Goal: Use online tool/utility: Utilize a website feature to perform a specific function

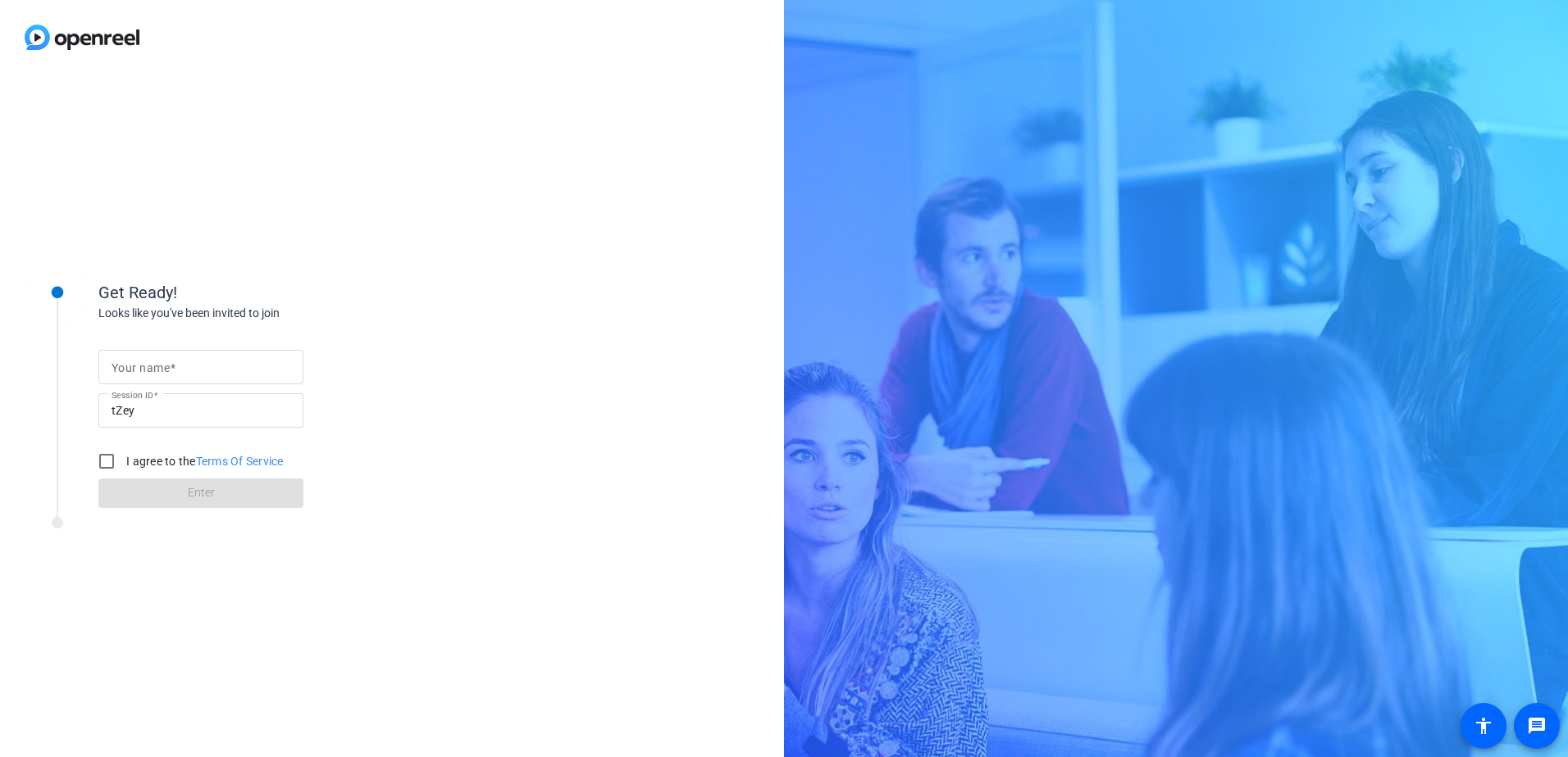
click at [216, 370] on input "Your name" at bounding box center [201, 367] width 179 height 20
type input "[PERSON_NAME]"
click at [110, 456] on input "I agree to the Terms Of Service" at bounding box center [107, 462] width 33 height 33
checkbox input "true"
click at [222, 494] on span at bounding box center [201, 493] width 205 height 39
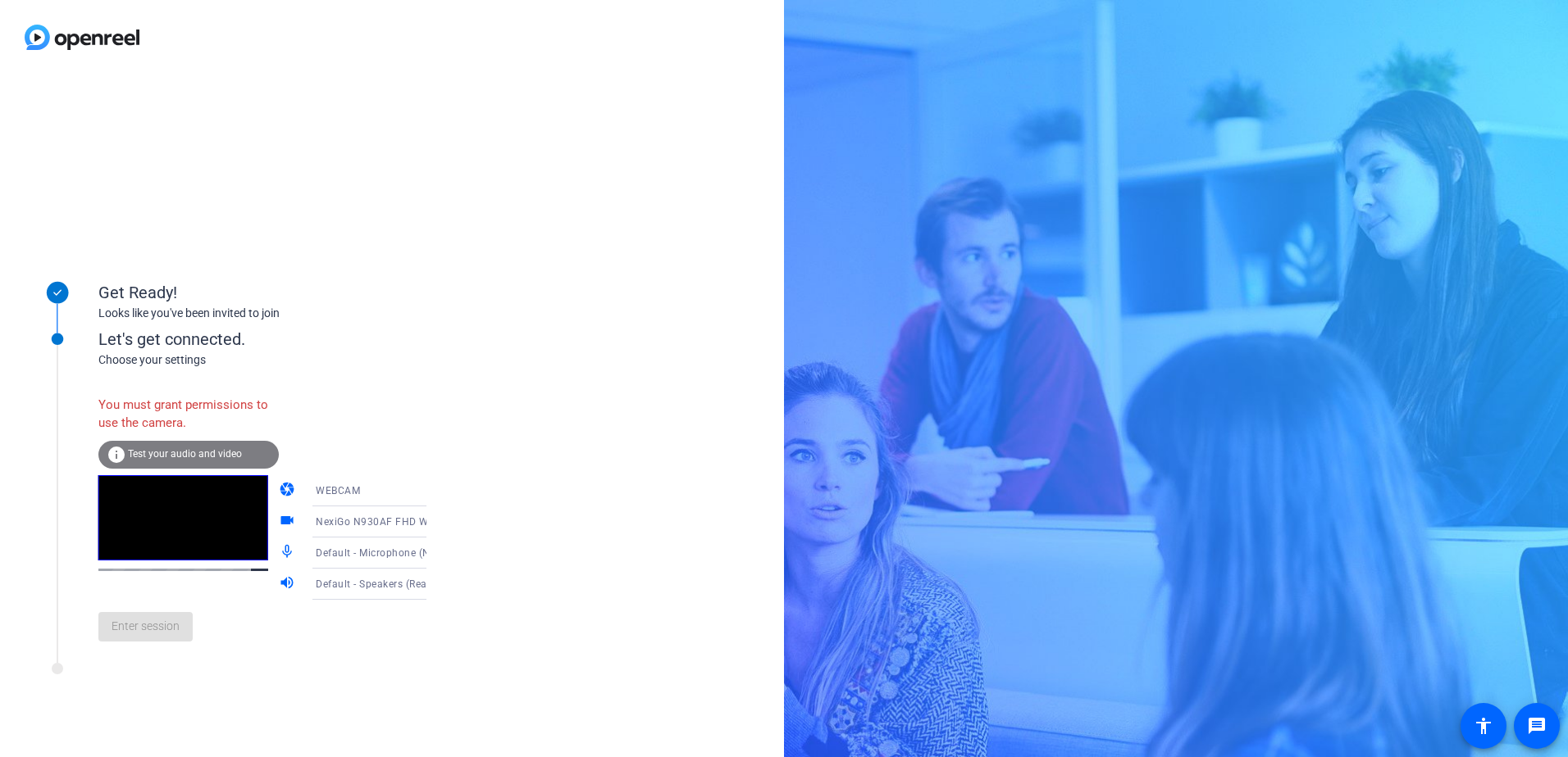
click at [439, 490] on icon at bounding box center [443, 491] width 8 height 4
click at [324, 523] on span "WEBCAM" at bounding box center [314, 523] width 43 height 20
click at [433, 521] on icon at bounding box center [443, 522] width 20 height 20
click at [360, 549] on span "NexiGo N930AF FHD Webcam (1bcf:2283)" at bounding box center [356, 563] width 127 height 39
click at [433, 550] on icon at bounding box center [443, 553] width 20 height 20
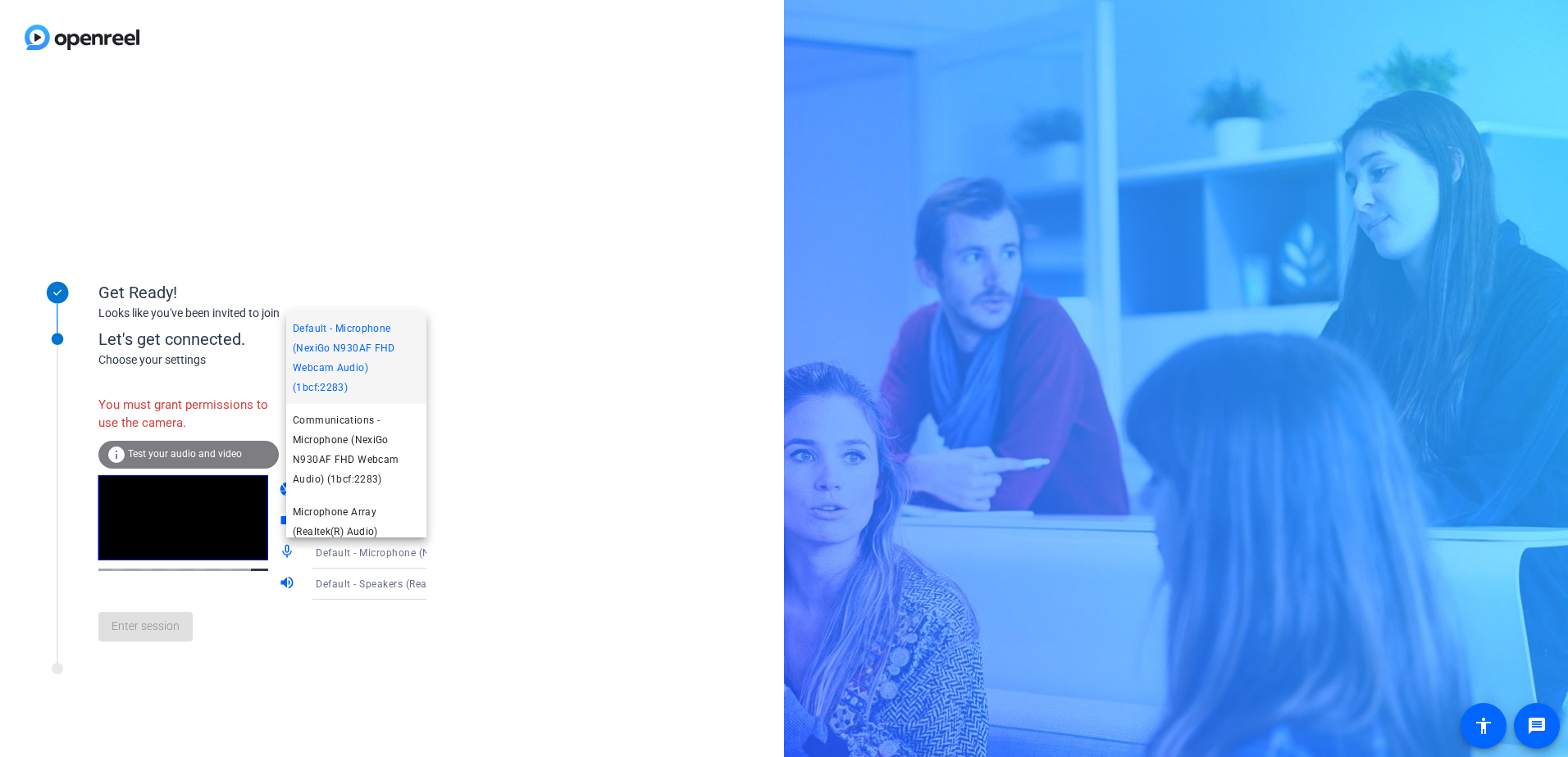
click at [407, 550] on div at bounding box center [784, 378] width 1568 height 757
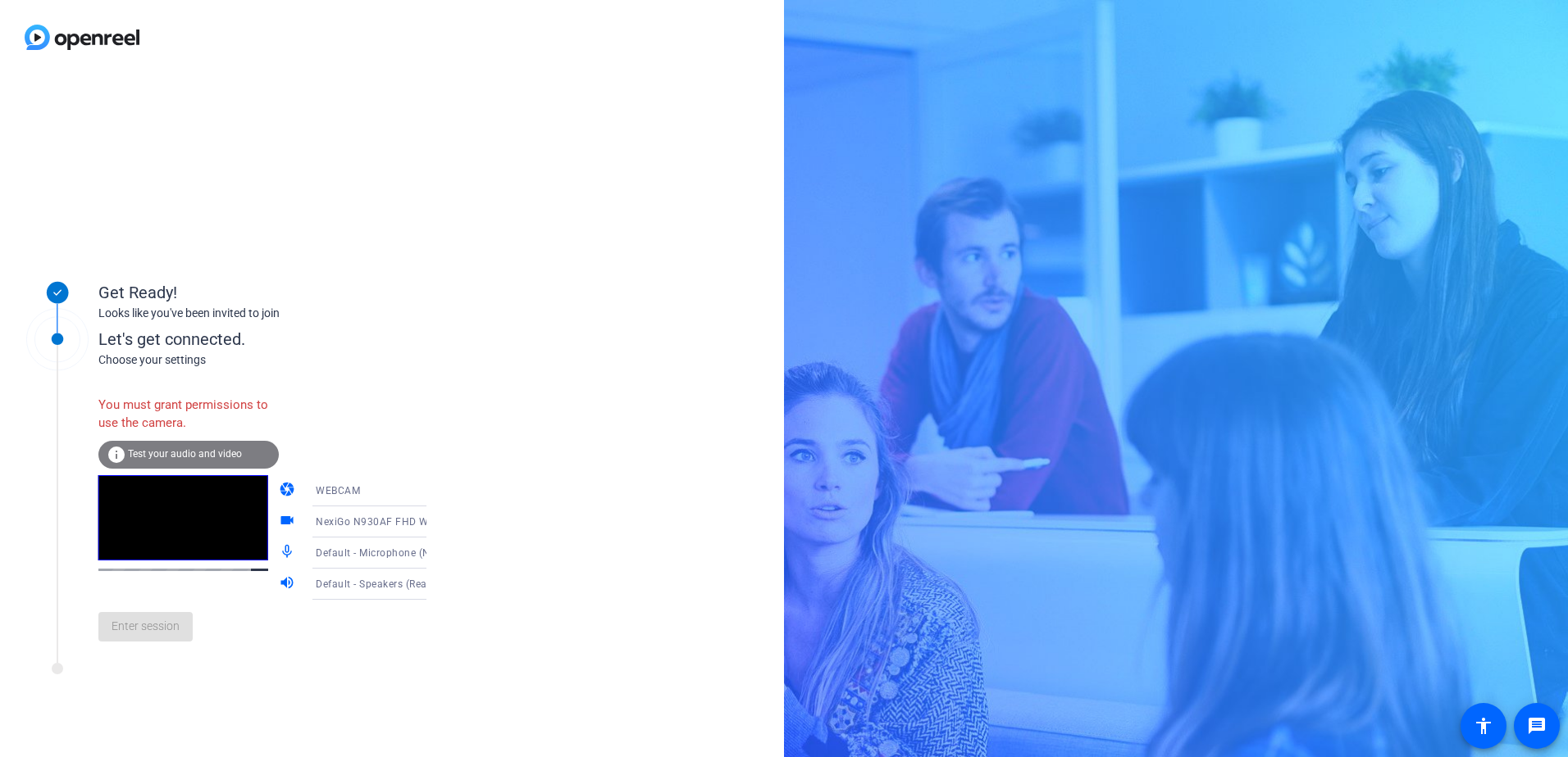
click at [441, 379] on div "Get Ready! Looks like you've been invited to join Let's get connected. Choose y…" at bounding box center [392, 416] width 784 height 683
click at [172, 449] on span "Test your audio and video" at bounding box center [184, 454] width 114 height 12
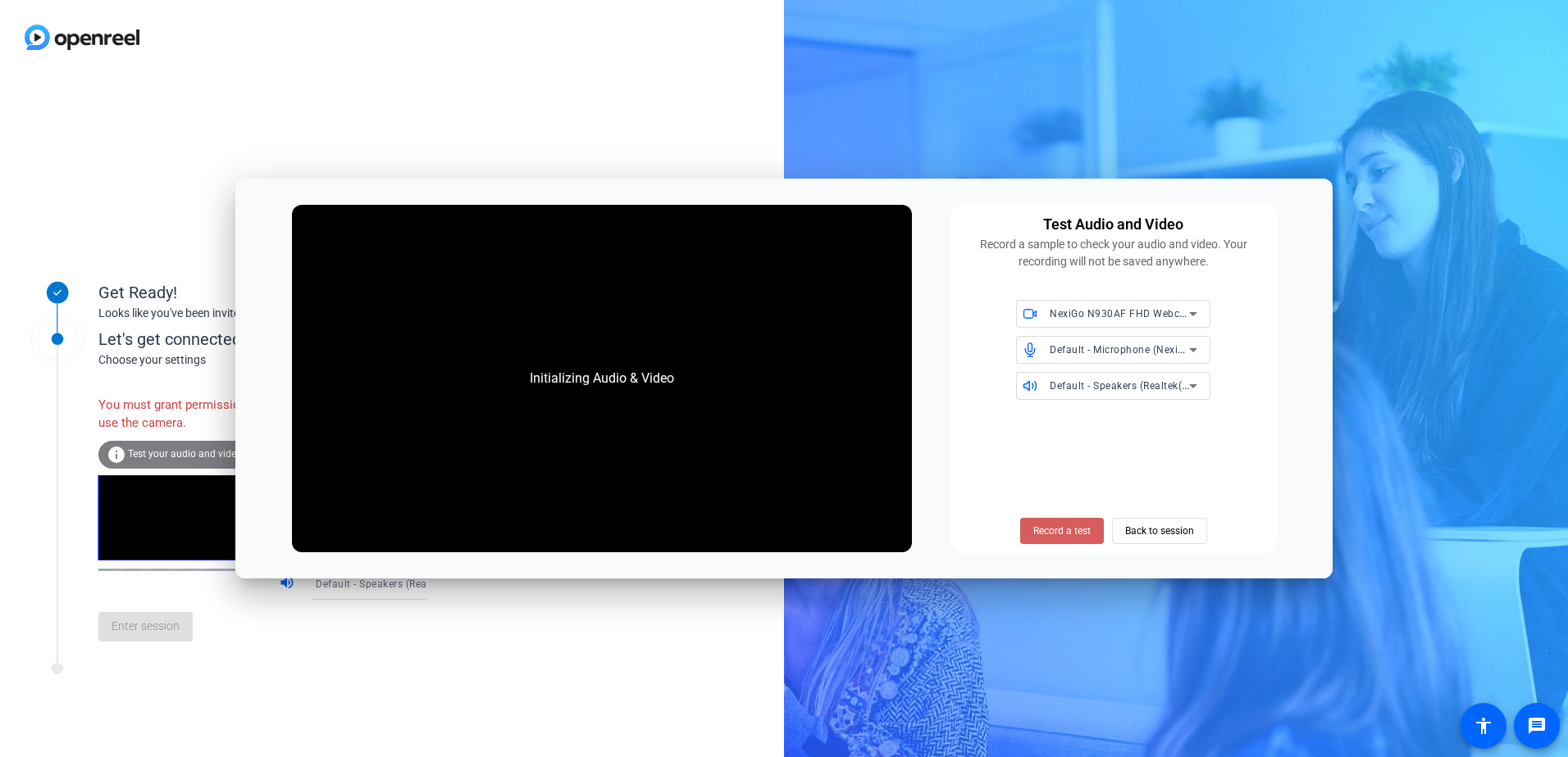
click at [1048, 530] on span "Record a test" at bounding box center [1062, 531] width 57 height 15
click at [1053, 525] on span "Record a test" at bounding box center [1062, 531] width 57 height 15
click at [583, 381] on div "Initializing Audio & Video" at bounding box center [602, 378] width 178 height 52
click at [1162, 534] on span "Back to session" at bounding box center [1159, 531] width 69 height 32
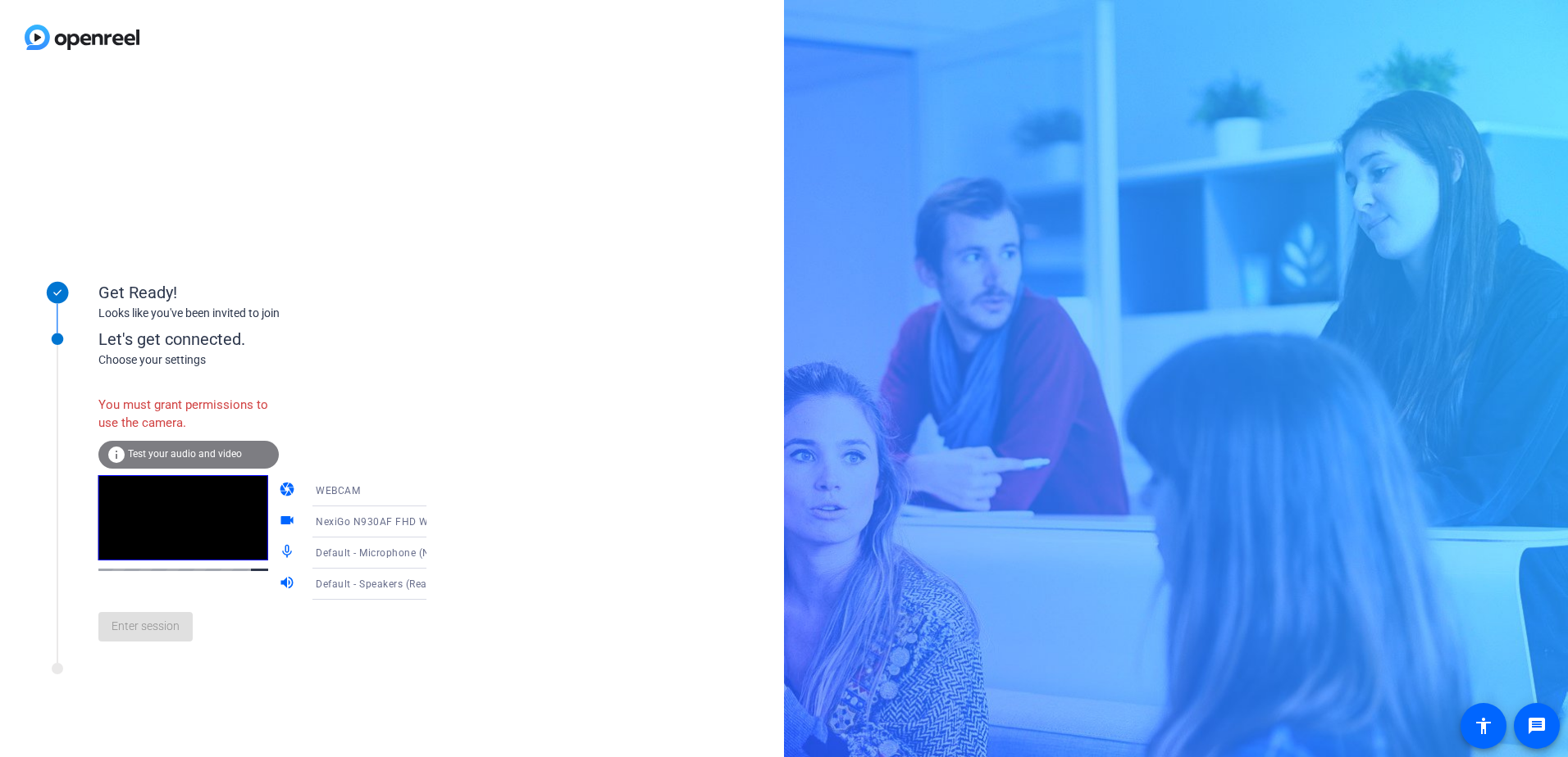
click at [157, 405] on div "You must grant permissions to use the camera." at bounding box center [188, 415] width 180 height 53
click at [319, 488] on span "WEBCAM" at bounding box center [338, 491] width 44 height 12
click at [320, 557] on span "DESKTOP" at bounding box center [315, 556] width 46 height 20
click at [433, 489] on icon at bounding box center [443, 491] width 20 height 20
click at [404, 489] on div at bounding box center [784, 378] width 1568 height 757
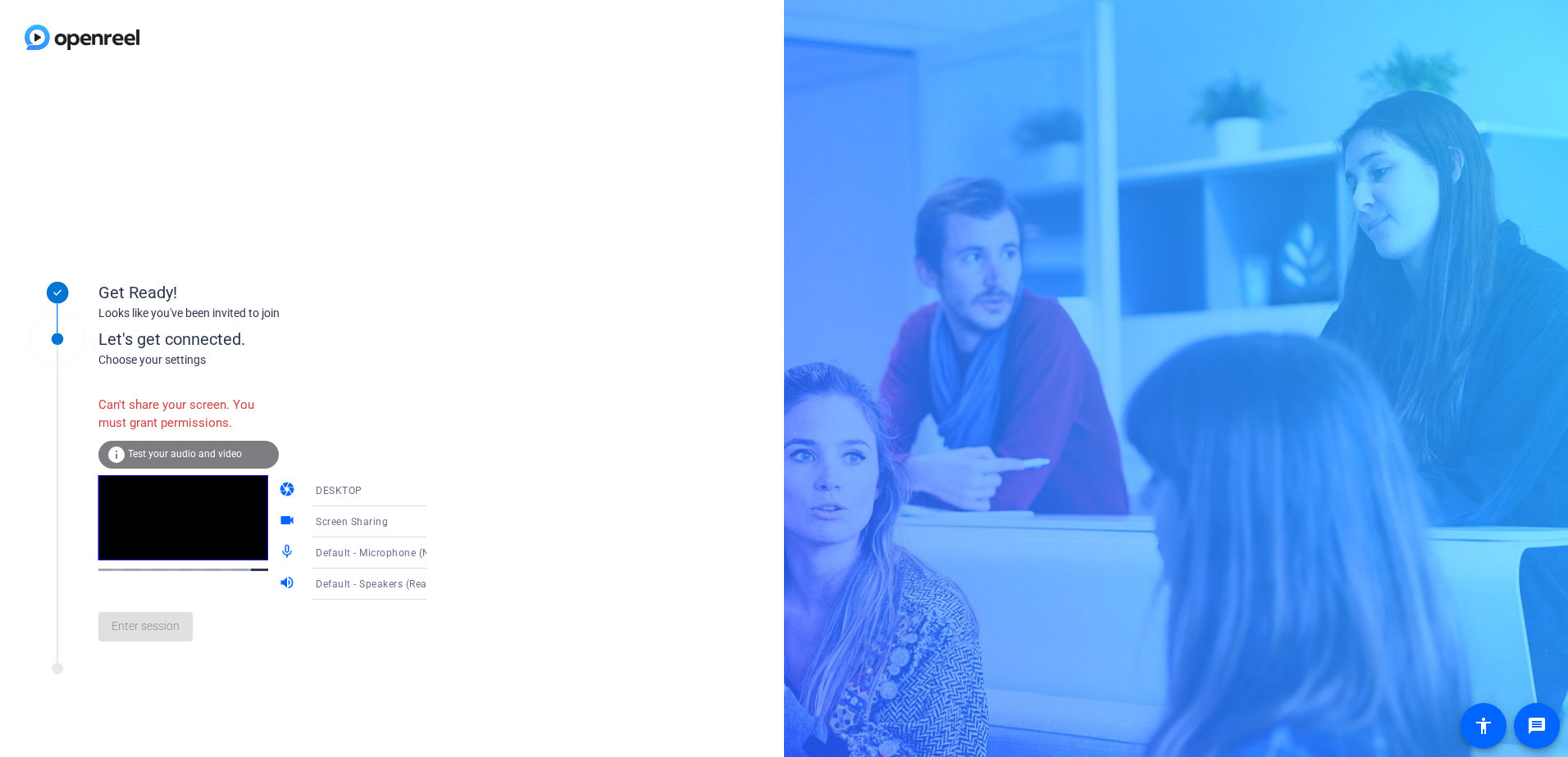
click at [433, 520] on icon at bounding box center [443, 522] width 20 height 20
click at [404, 520] on div at bounding box center [784, 378] width 1568 height 757
click at [433, 488] on icon at bounding box center [443, 491] width 20 height 20
click at [319, 519] on span "WEBCAM" at bounding box center [314, 523] width 43 height 20
click at [433, 517] on icon at bounding box center [443, 522] width 20 height 20
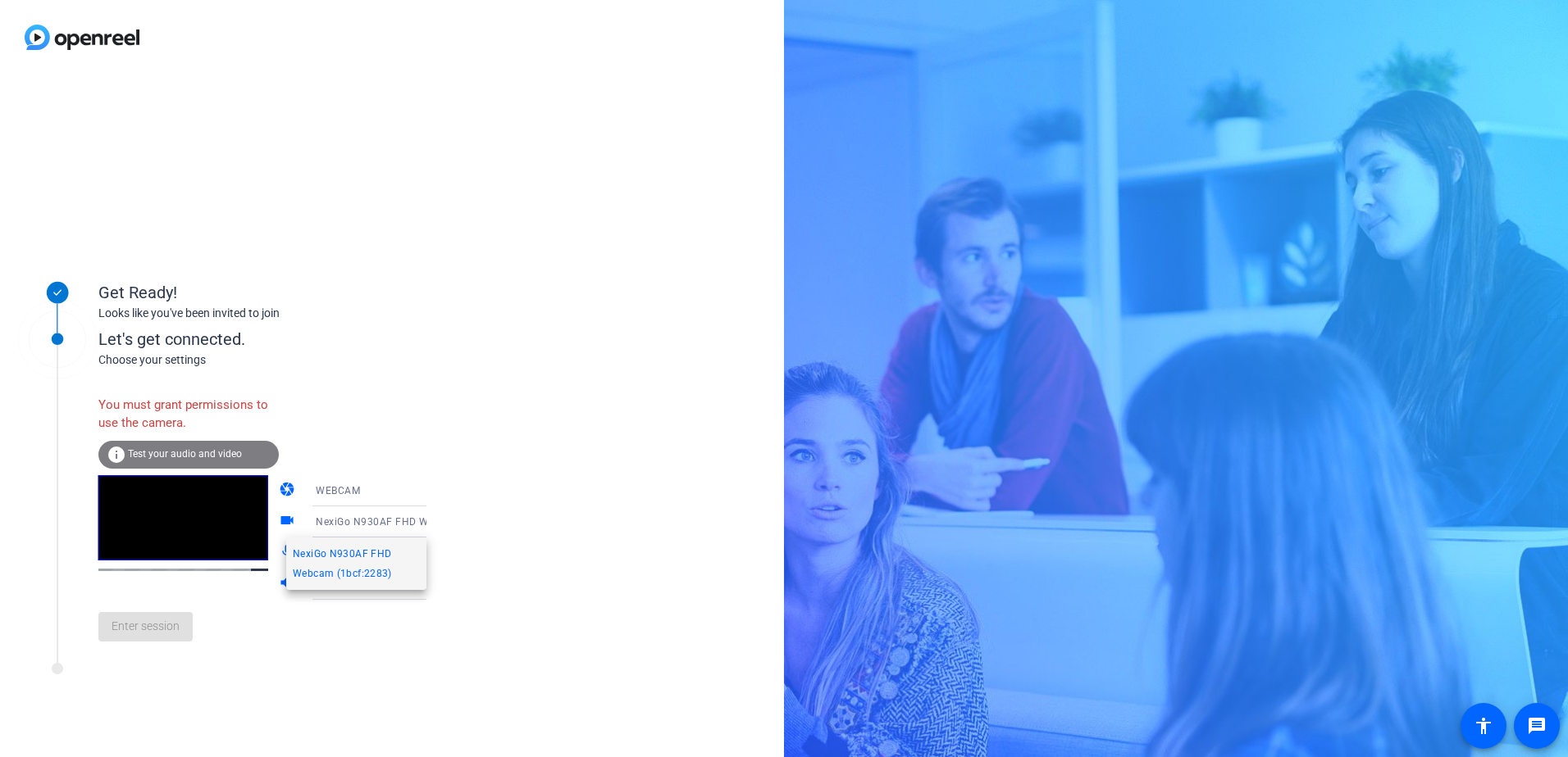
click at [402, 517] on div at bounding box center [784, 378] width 1568 height 757
click at [538, 517] on div "Get Ready! Looks like you've been invited to join Let's get connected. Choose y…" at bounding box center [392, 416] width 784 height 683
click at [188, 462] on div "info Test your audio and video" at bounding box center [188, 455] width 180 height 28
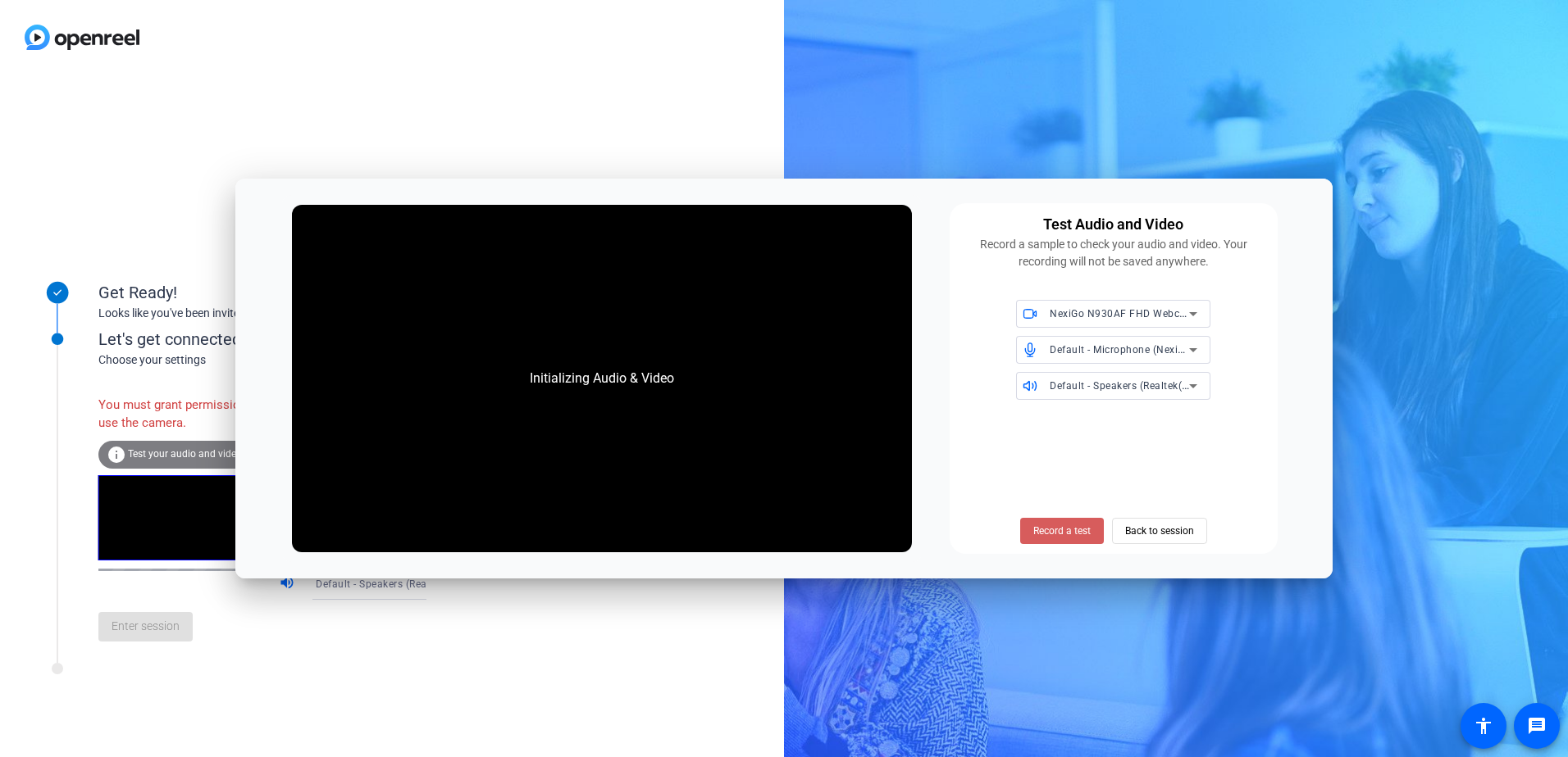
click at [1064, 532] on span "Record a test" at bounding box center [1062, 531] width 57 height 15
click at [1056, 529] on span "Record a test" at bounding box center [1062, 531] width 57 height 15
click at [1192, 309] on icon at bounding box center [1194, 314] width 20 height 20
click at [1192, 309] on div at bounding box center [784, 378] width 1568 height 757
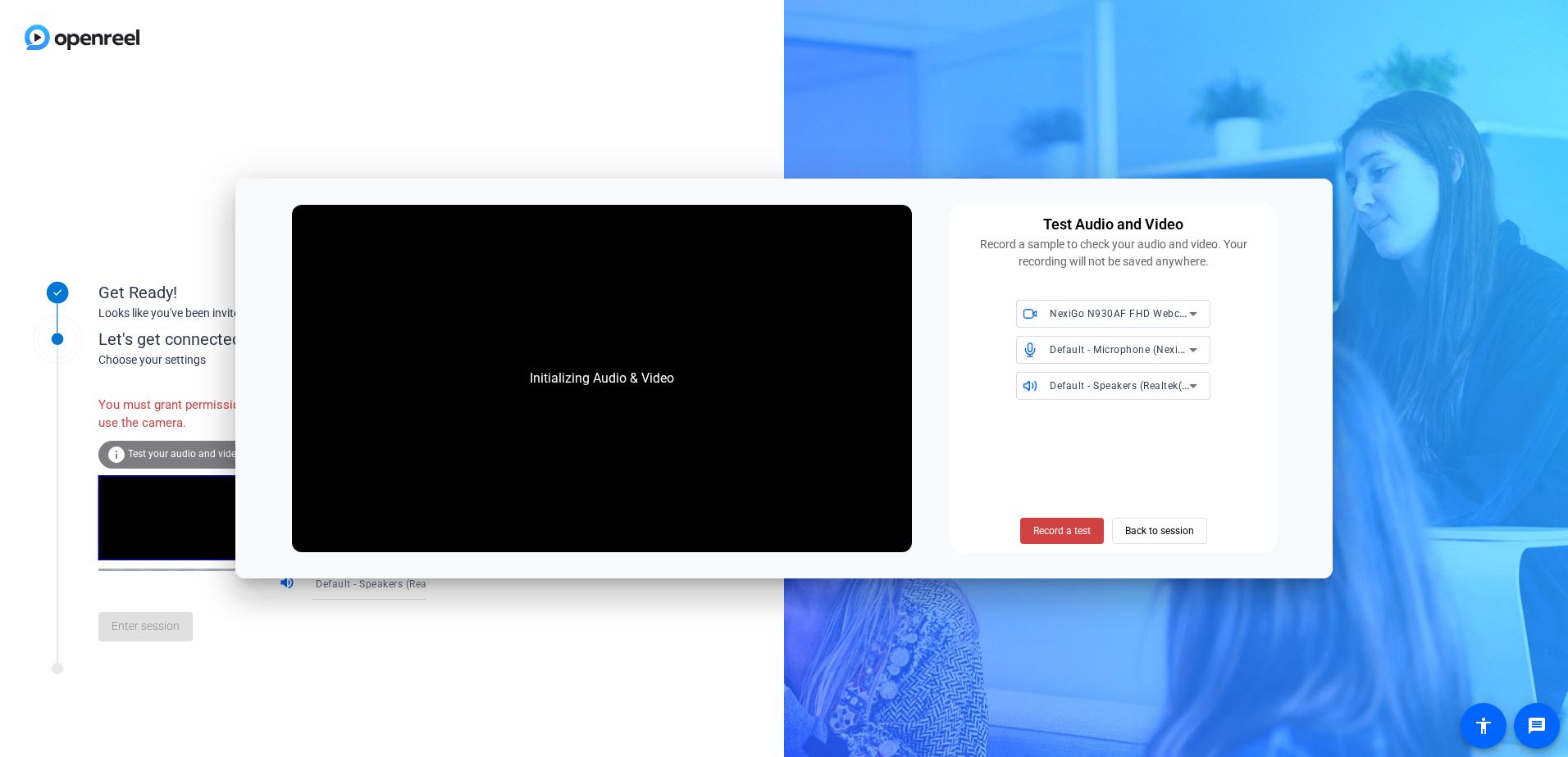
click at [1185, 342] on icon at bounding box center [1194, 350] width 20 height 20
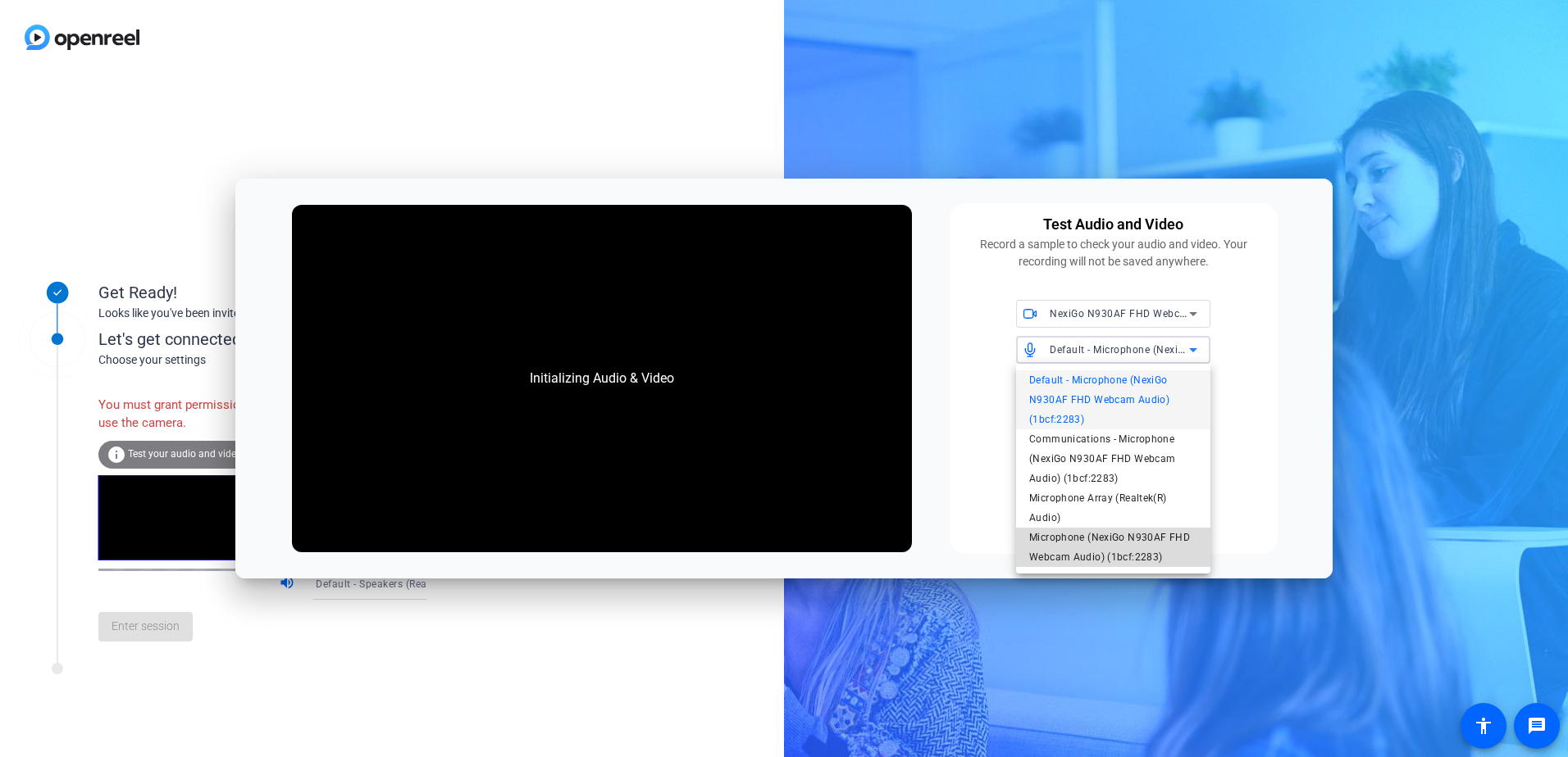
click at [1111, 549] on span "Microphone (NexiGo N930AF FHD Webcam Audio) (1bcf:2283)" at bounding box center [1113, 547] width 168 height 39
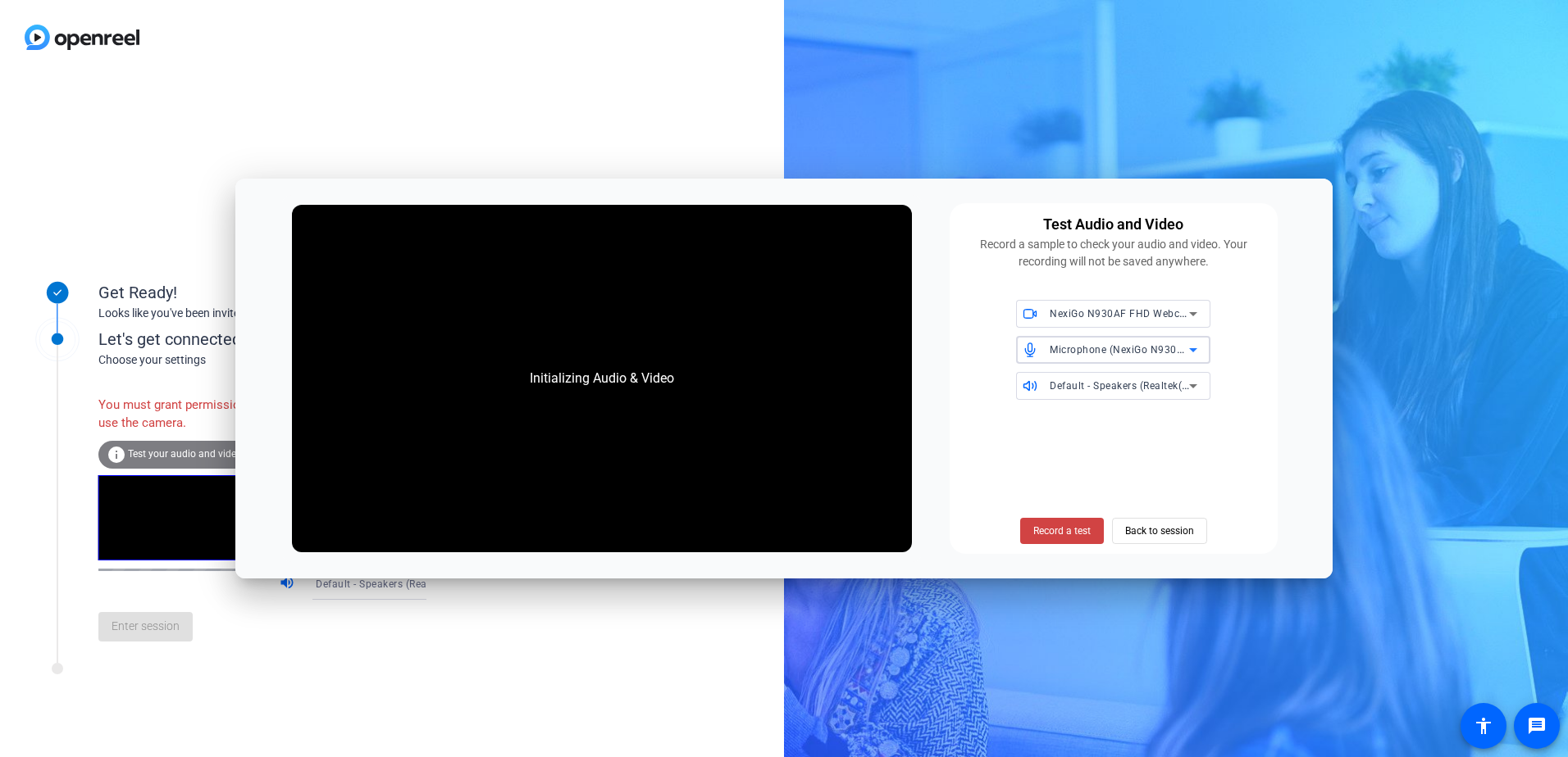
click at [1194, 386] on icon at bounding box center [1194, 386] width 8 height 4
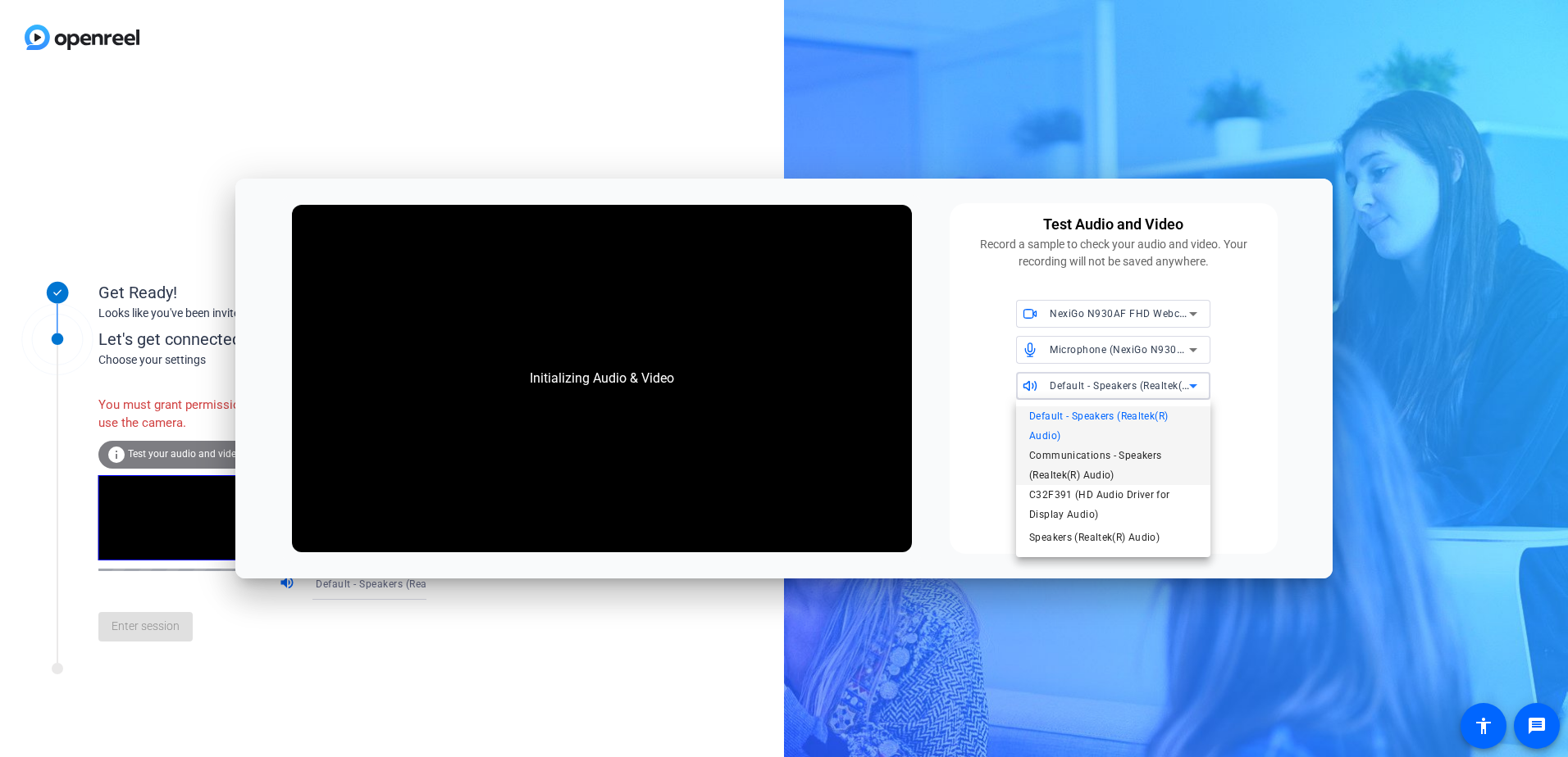
click at [1100, 459] on span "Communications - Speakers (Realtek(R) Audio)" at bounding box center [1113, 465] width 168 height 39
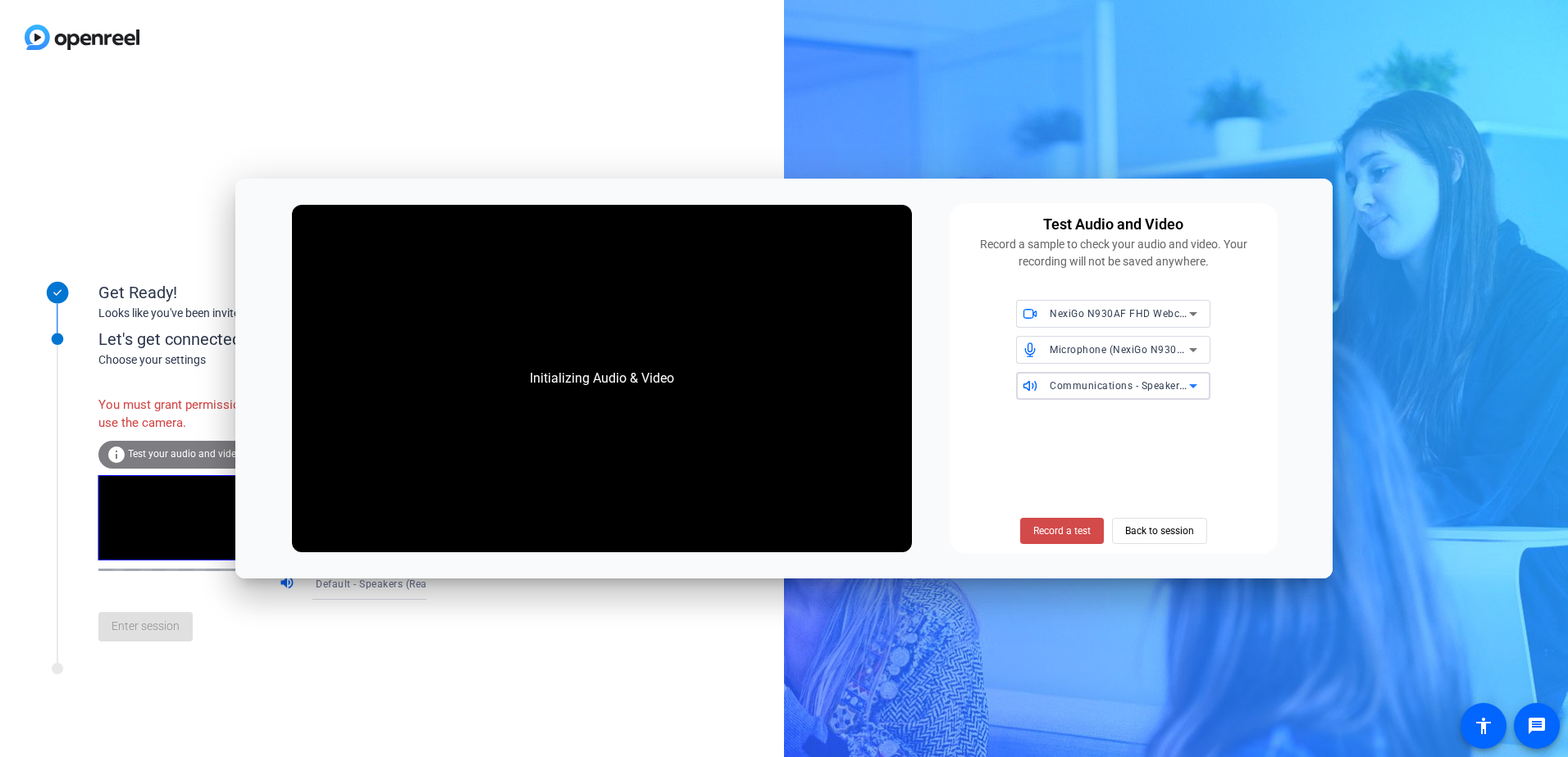
click at [1051, 532] on span "Record a test" at bounding box center [1062, 531] width 57 height 15
